Goal: Information Seeking & Learning: Learn about a topic

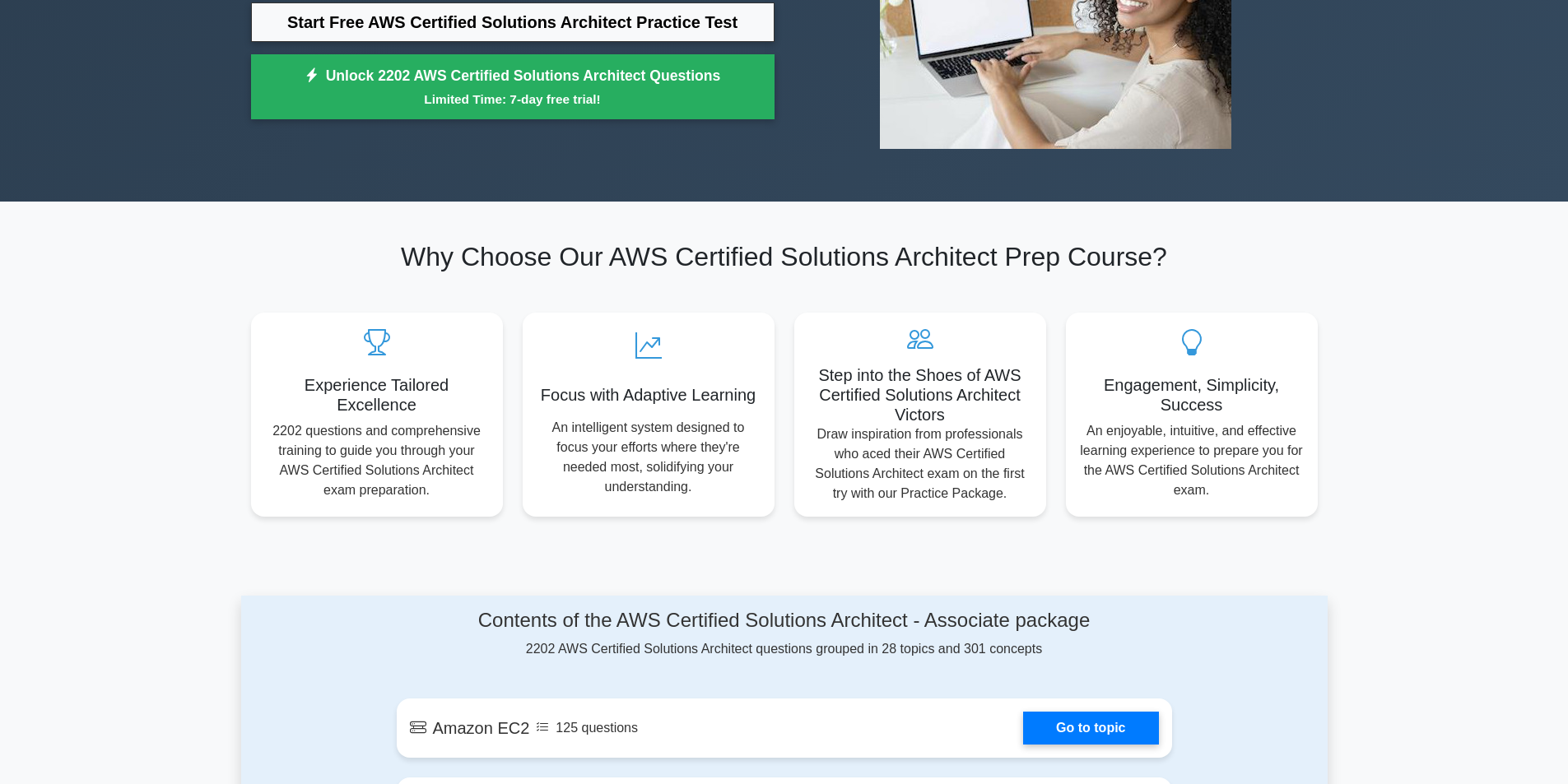
scroll to position [329, 0]
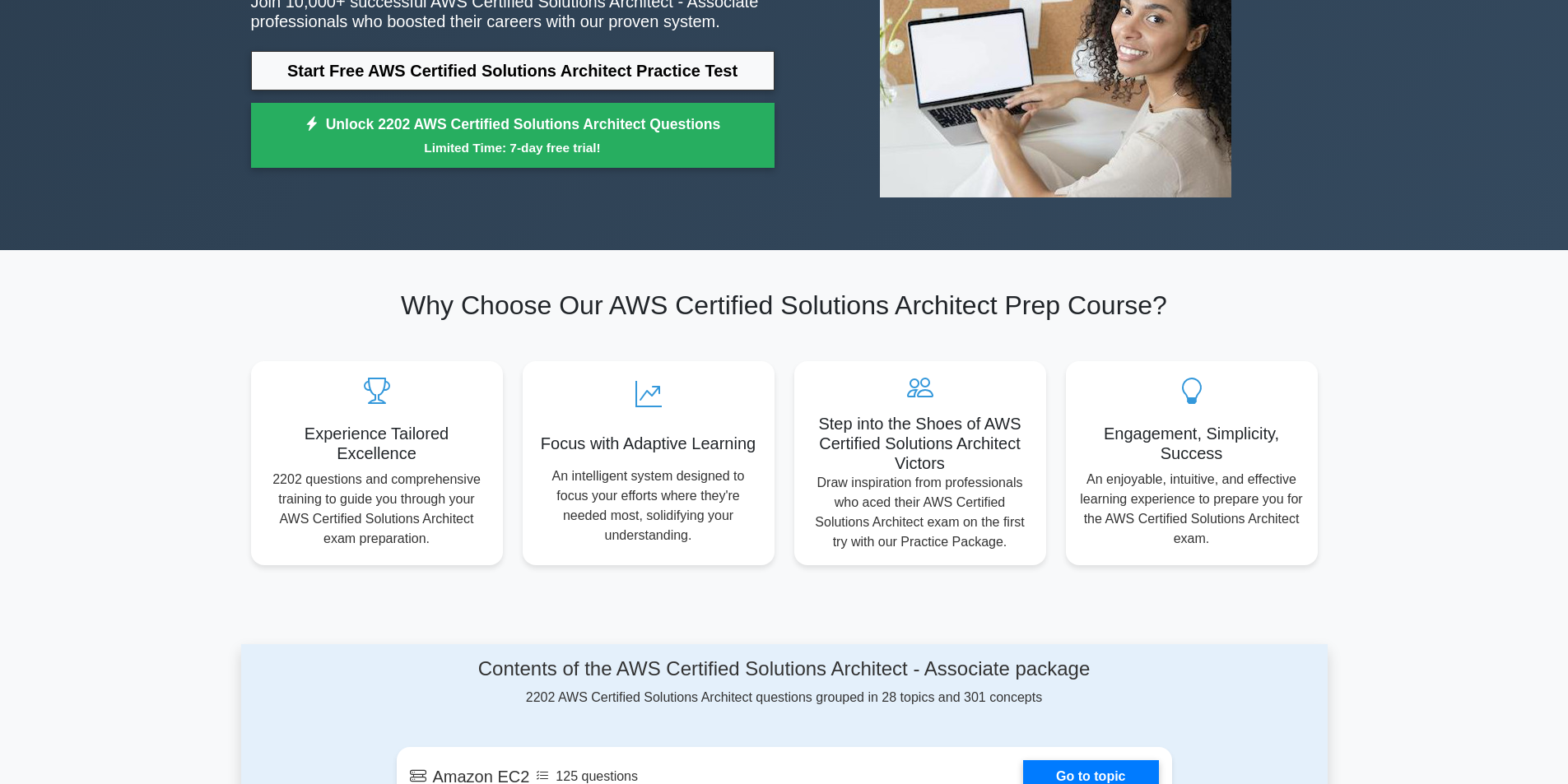
scroll to position [261, 0]
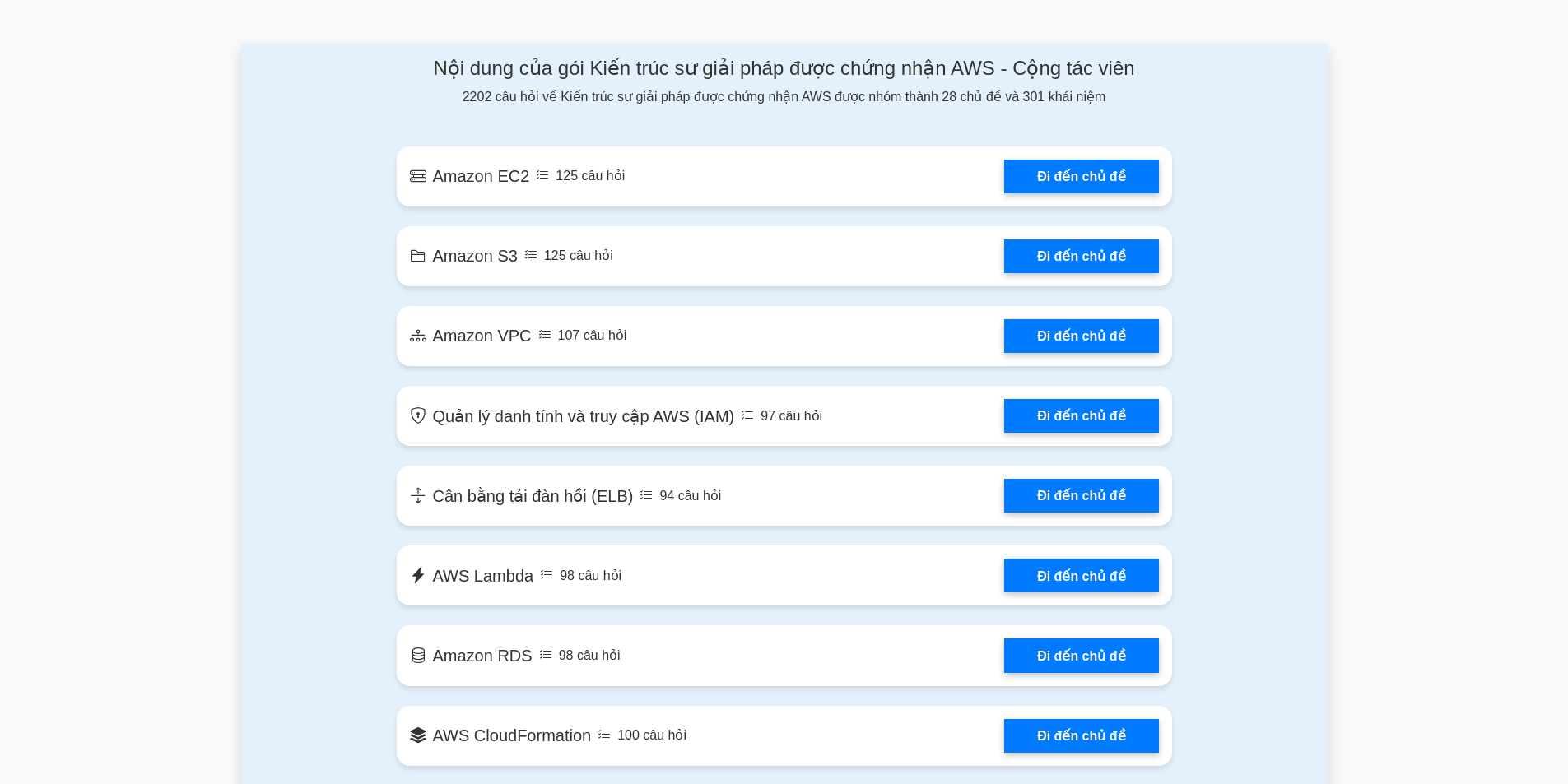
scroll to position [885, 0]
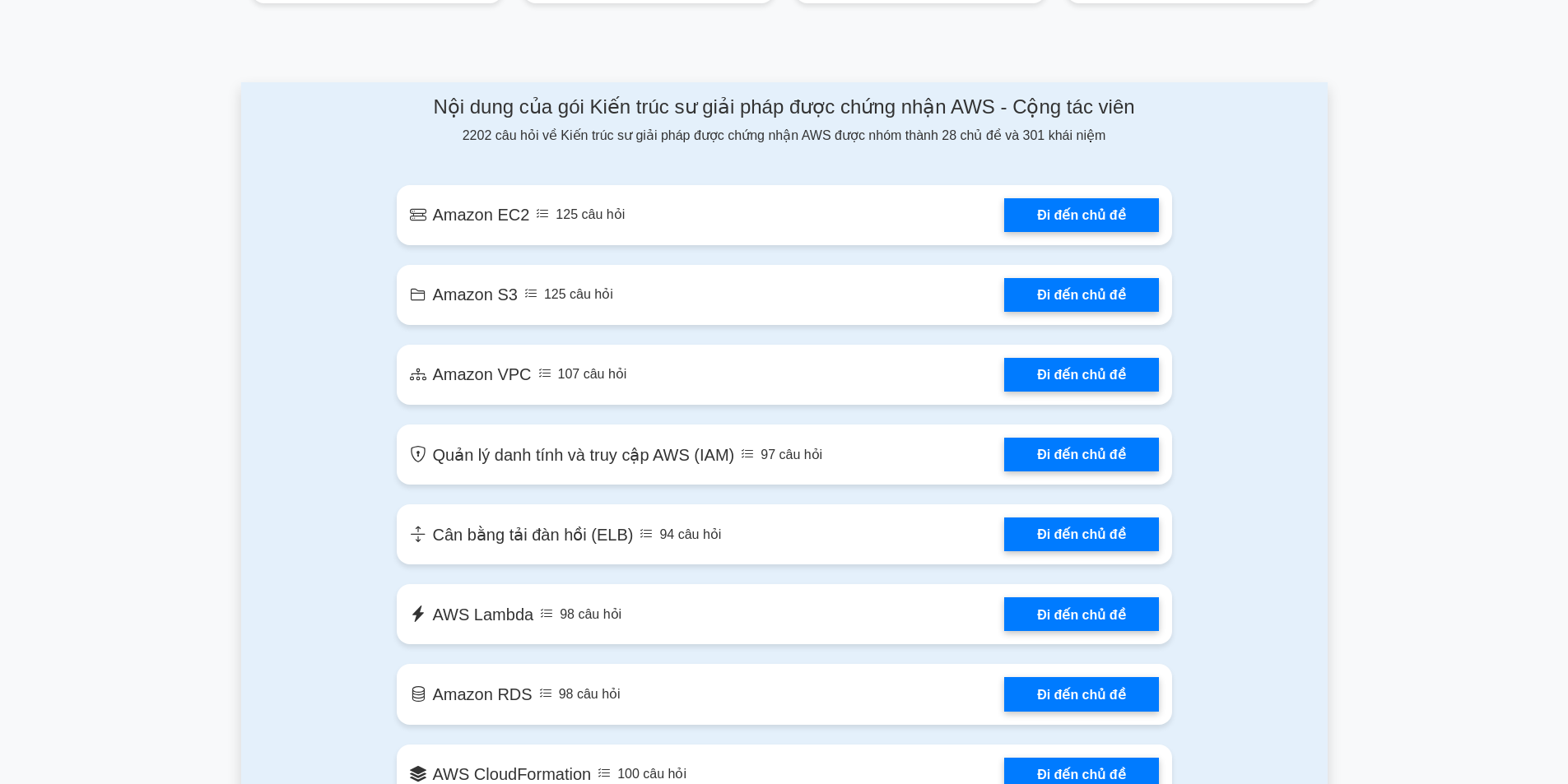
drag, startPoint x: 178, startPoint y: 247, endPoint x: 331, endPoint y: 125, distance: 195.7
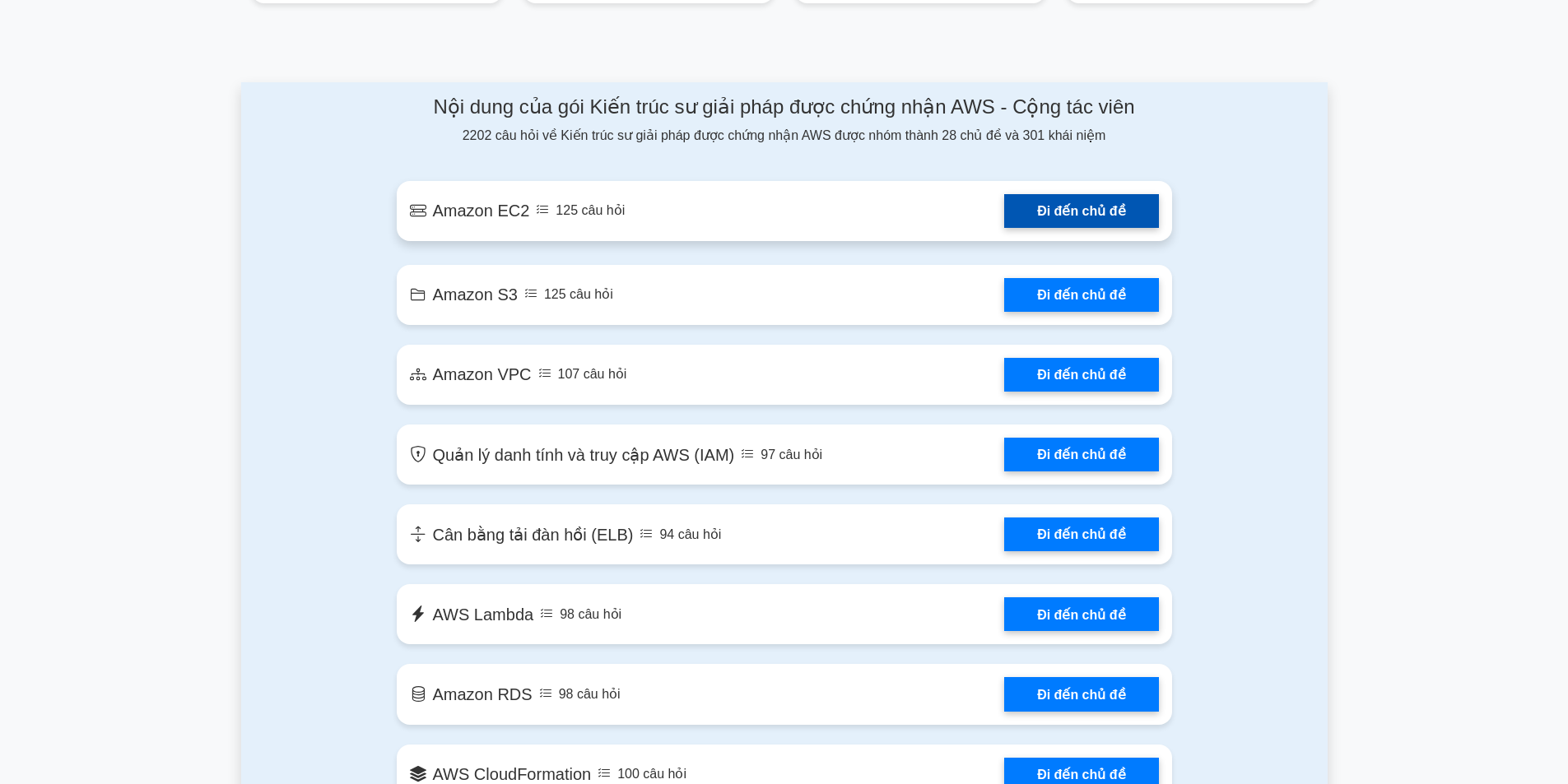
click at [1025, 208] on link "Đi đến chủ đề" at bounding box center [1081, 211] width 154 height 34
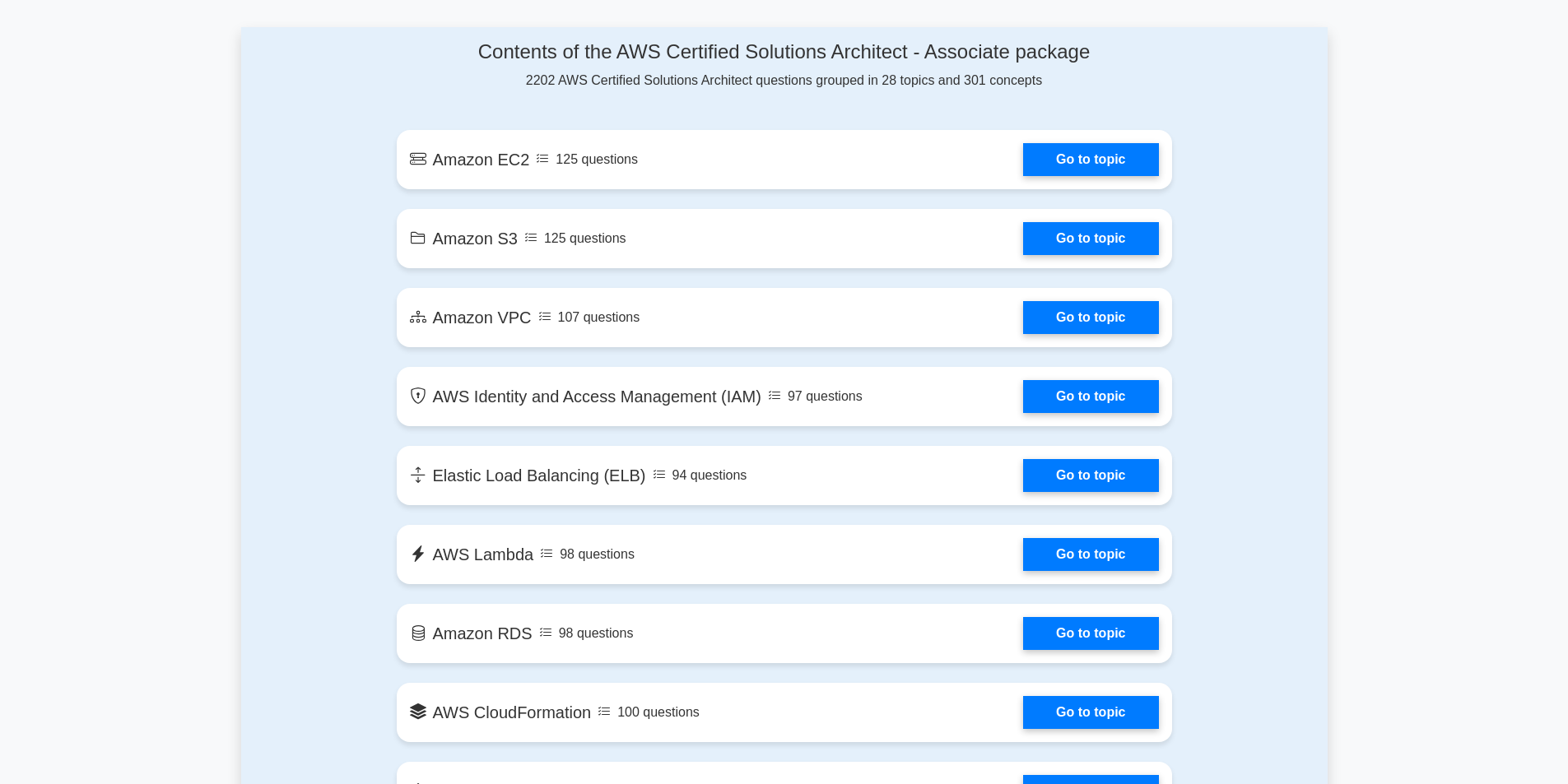
scroll to position [849, 0]
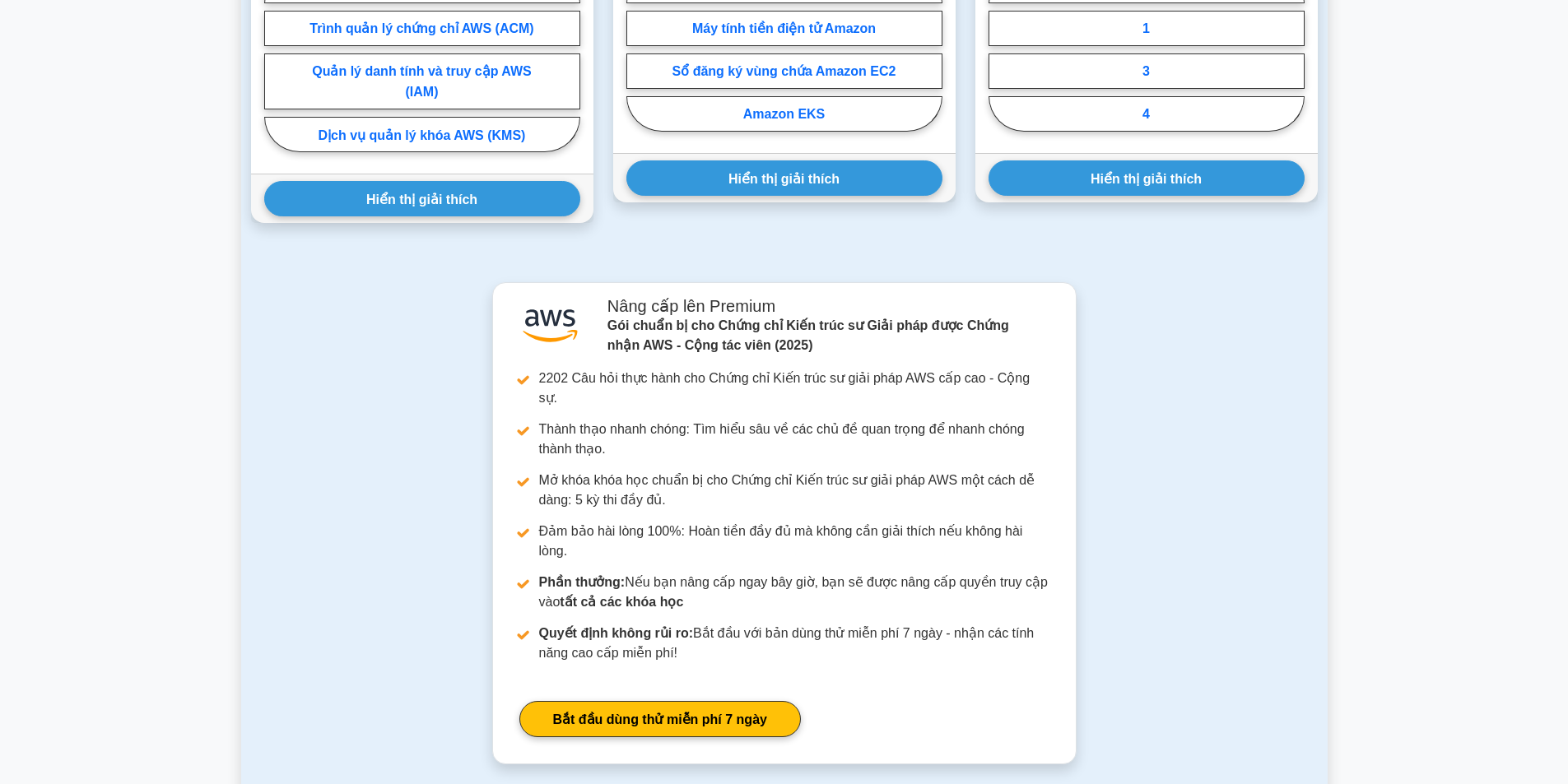
scroll to position [1317, 0]
